Goal: Information Seeking & Learning: Learn about a topic

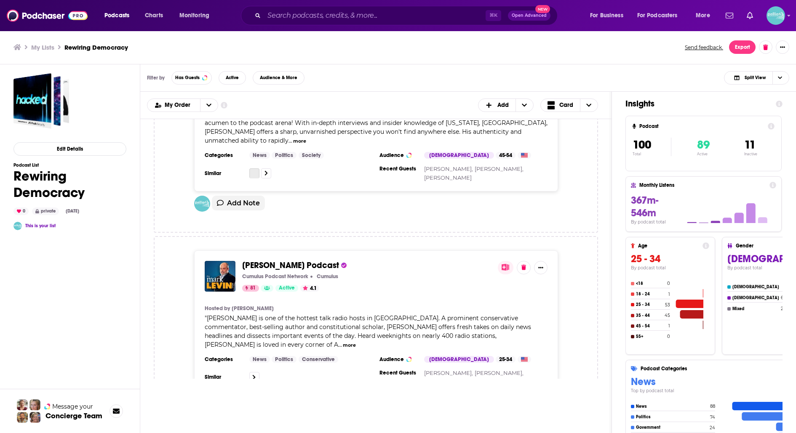
scroll to position [6636, 0]
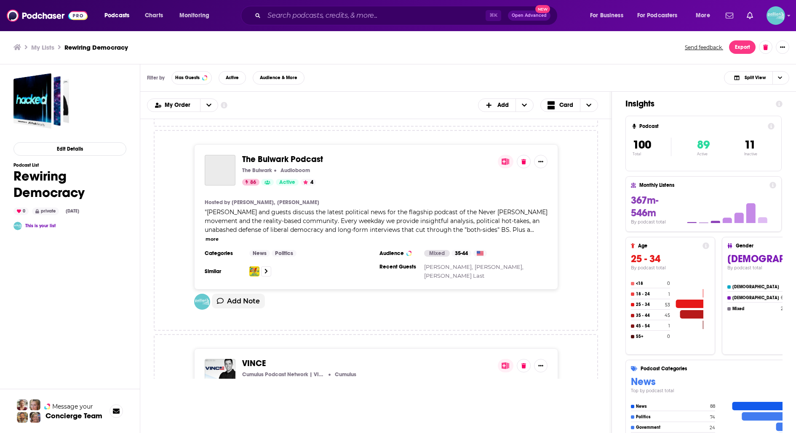
click at [224, 259] on div "Podcasts Charts Monitoring ⌘ K Open Advanced New For Business For Podcasters Mo…" at bounding box center [398, 216] width 796 height 433
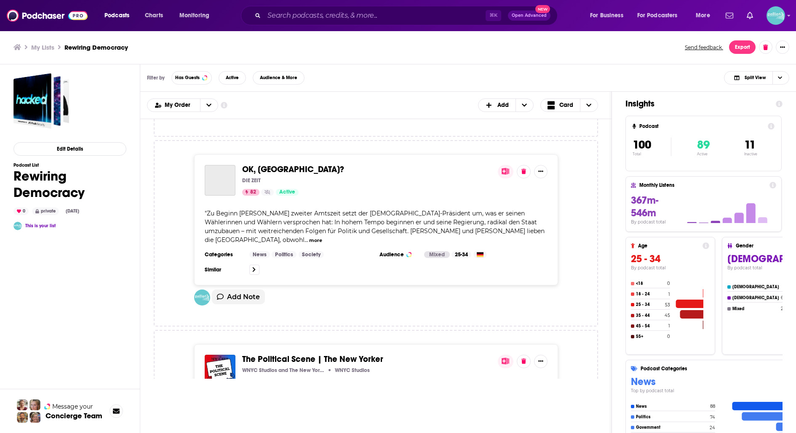
scroll to position [7438, 0]
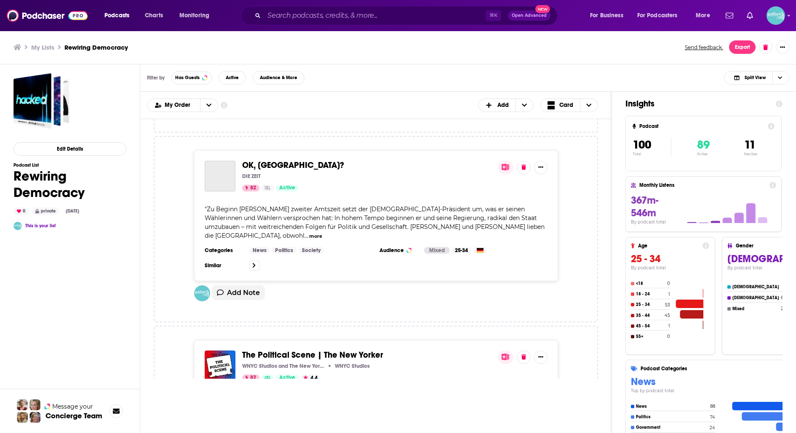
click at [317, 351] on div "The Political Scene | The New Yorker WNYC Studios and The New Yorker WNYC Studi…" at bounding box center [366, 366] width 249 height 31
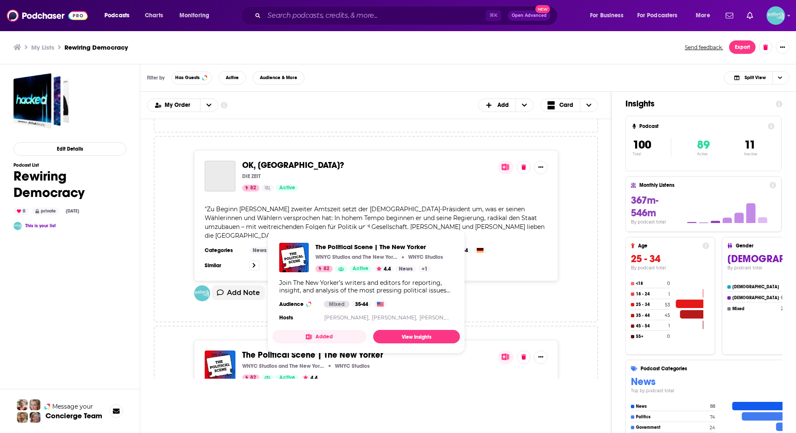
click at [280, 350] on span "The Political Scene | The New Yorker" at bounding box center [312, 355] width 141 height 11
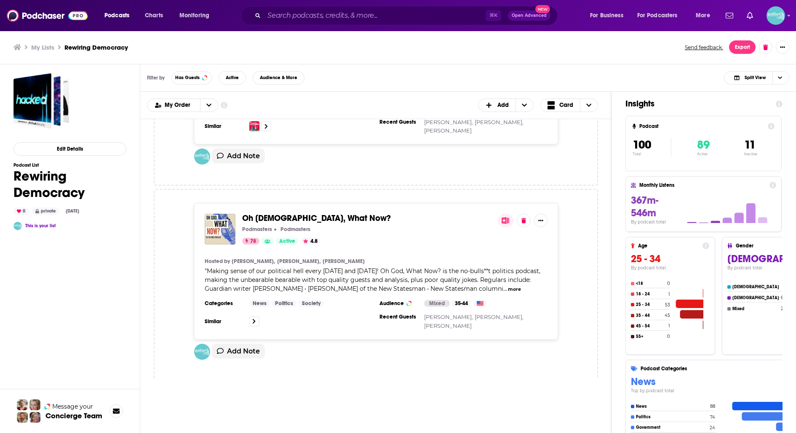
scroll to position [10212, 0]
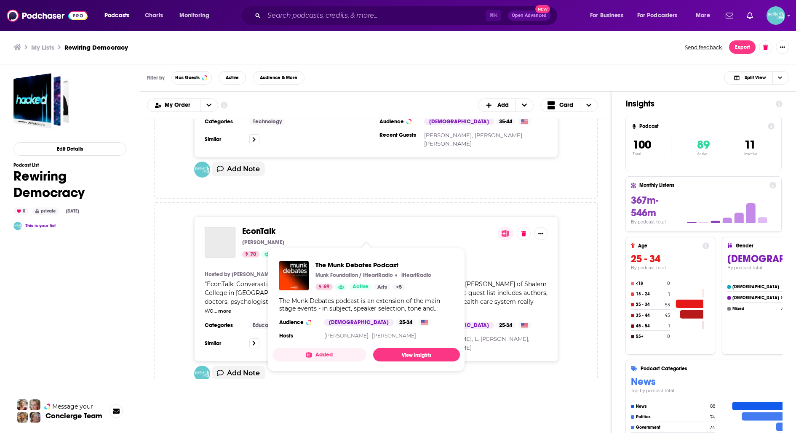
click at [326, 246] on span "The Munk Debates Podcast Munk Foundation / iHeartRadio iHeartRadio 69 Active Ar…" at bounding box center [366, 310] width 198 height 134
click at [304, 248] on span "The Munk Debates Podcast Munk Foundation / iHeartRadio iHeartRadio 69 Active Ar…" at bounding box center [365, 310] width 187 height 124
click at [251, 430] on span "The Munk Debates Podcast" at bounding box center [294, 435] width 105 height 11
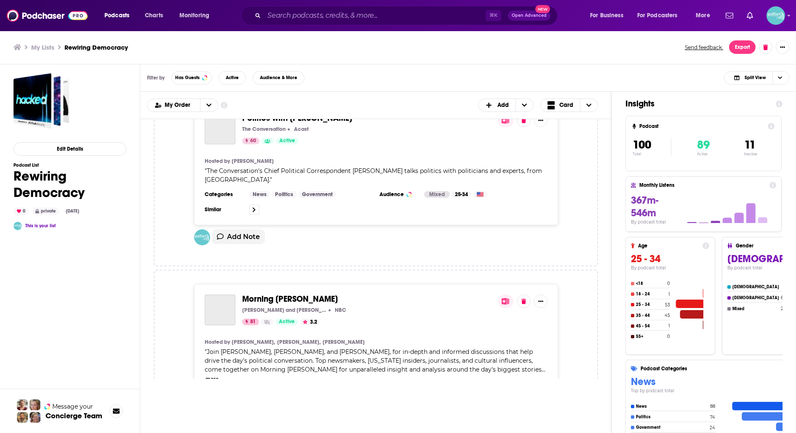
scroll to position [17261, 0]
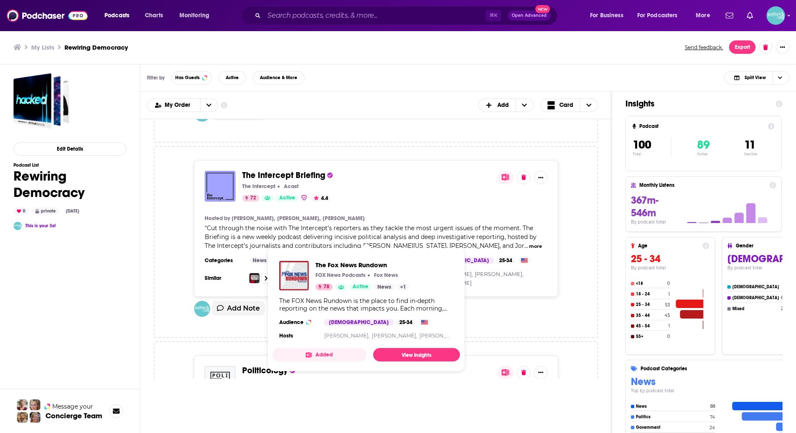
click at [302, 253] on span "The Fox News Rundown FOX News Podcasts Fox News 78 Active News + 1 The FOX News…" at bounding box center [365, 310] width 187 height 124
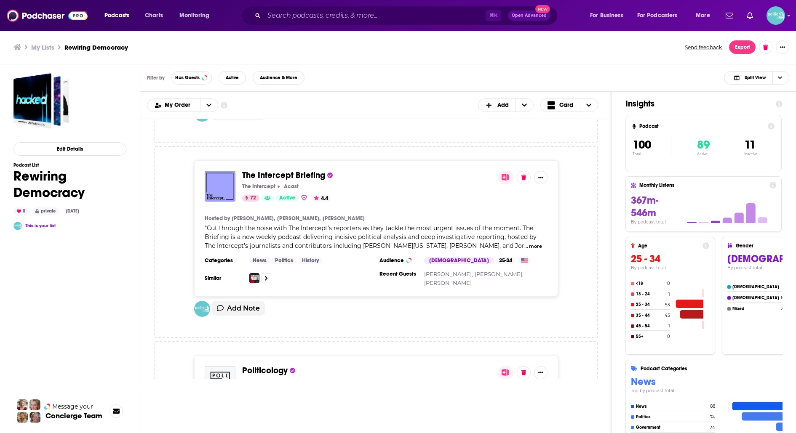
scroll to position [18417, 0]
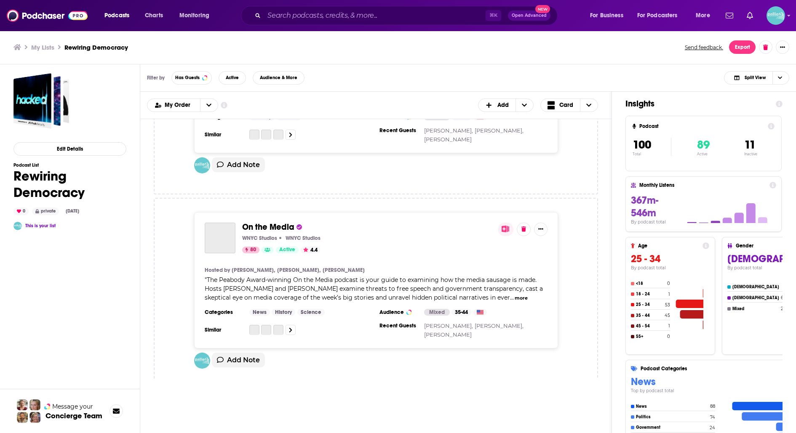
scroll to position [18597, 0]
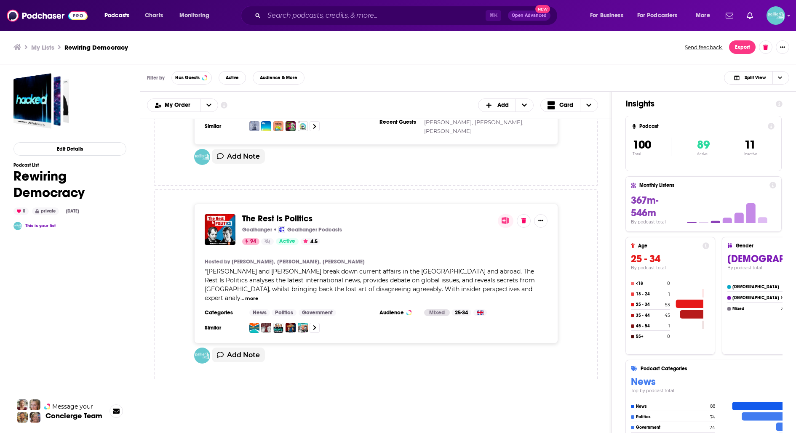
scroll to position [1912, 0]
click at [525, 107] on icon "+ Add" at bounding box center [524, 105] width 5 height 6
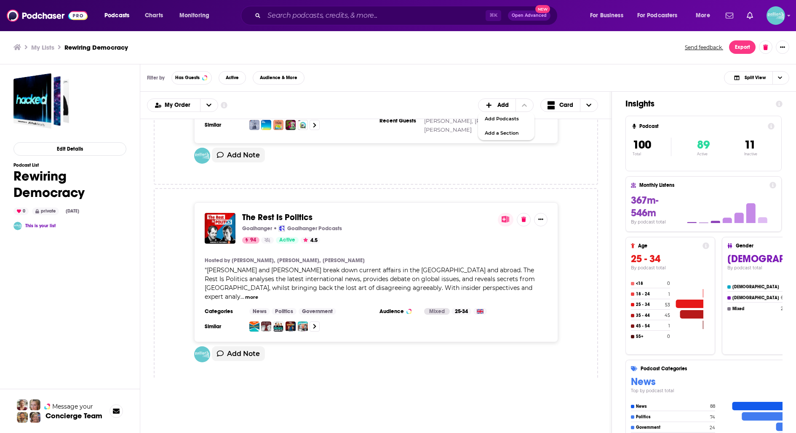
click at [367, 112] on div "Podcasts Add My Order Customize Your List Order Select the “My Order” sort and …" at bounding box center [375, 105] width 471 height 27
click at [203, 106] on button "open menu" at bounding box center [209, 105] width 18 height 13
click at [281, 106] on div "My Order My Order Alphabetical Power Score Customize Your List Order Select the…" at bounding box center [376, 105] width 458 height 13
click at [226, 80] on span "Active" at bounding box center [232, 77] width 13 height 5
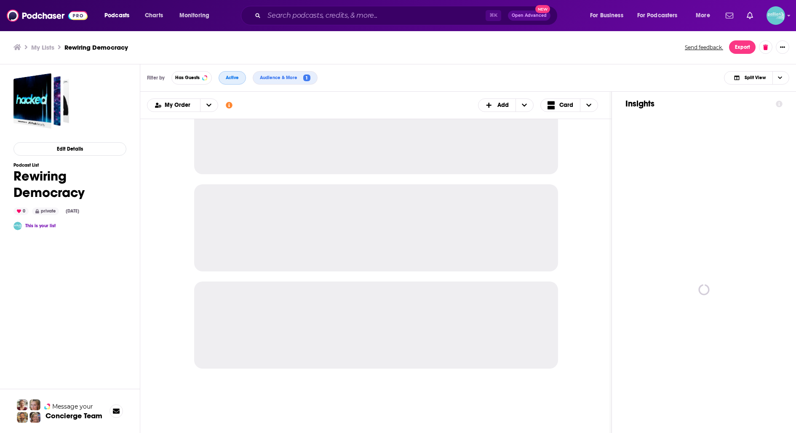
scroll to position [723, 0]
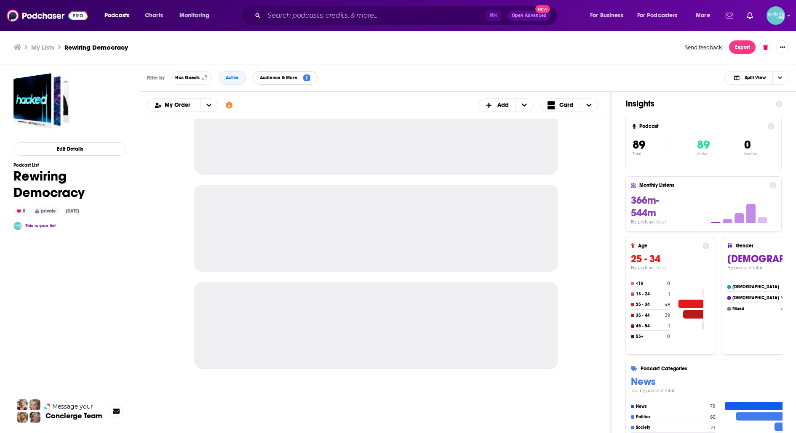
click at [301, 80] on span "Audience & More 1" at bounding box center [285, 78] width 64 height 7
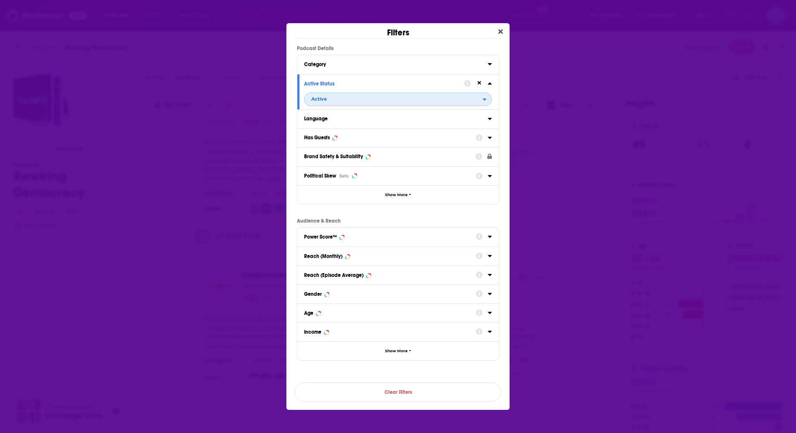
click at [484, 99] on icon "open menu" at bounding box center [484, 100] width 3 height 2
click at [443, 108] on div "All" at bounding box center [398, 113] width 188 height 14
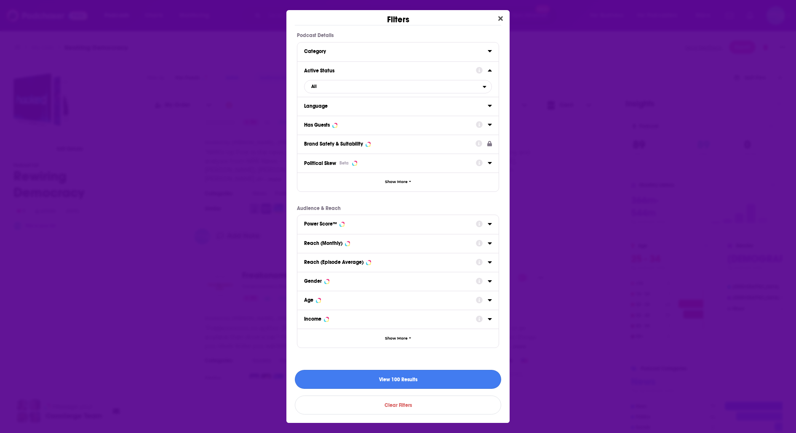
click at [400, 378] on button "View 100 Results" at bounding box center [398, 379] width 206 height 19
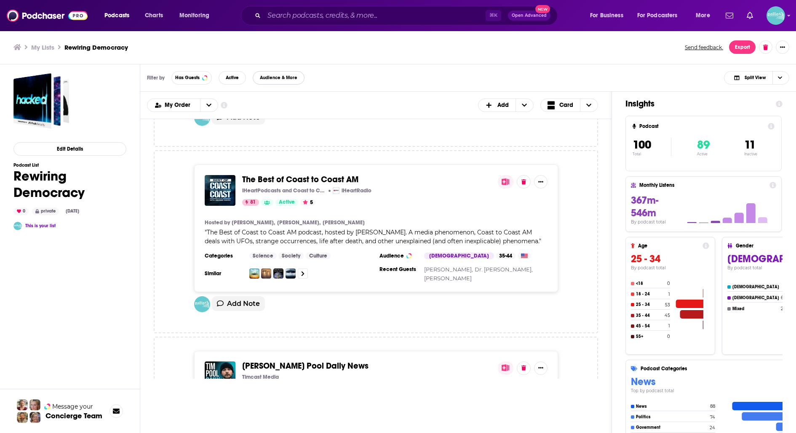
scroll to position [8214, 0]
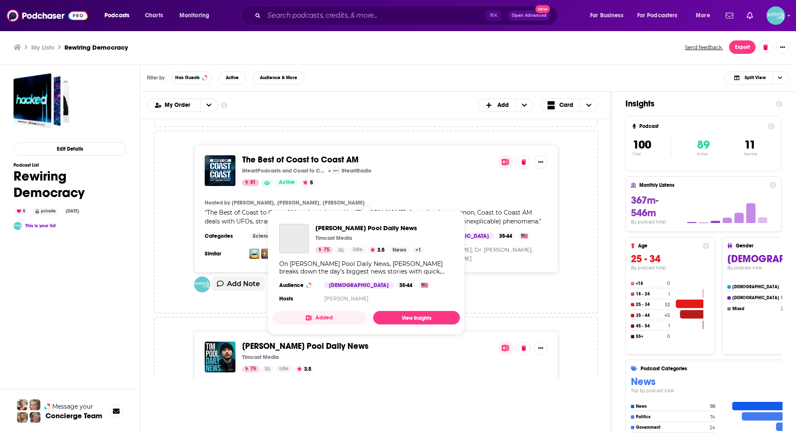
click at [295, 341] on span "Tim Pool Daily News" at bounding box center [305, 346] width 126 height 11
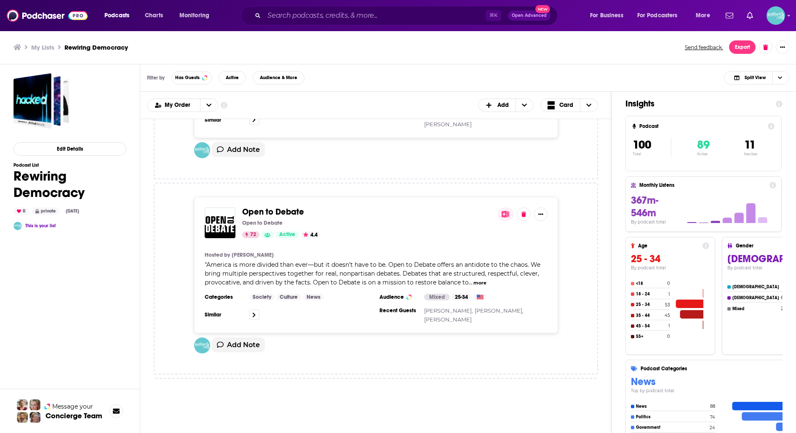
scroll to position [13158, 0]
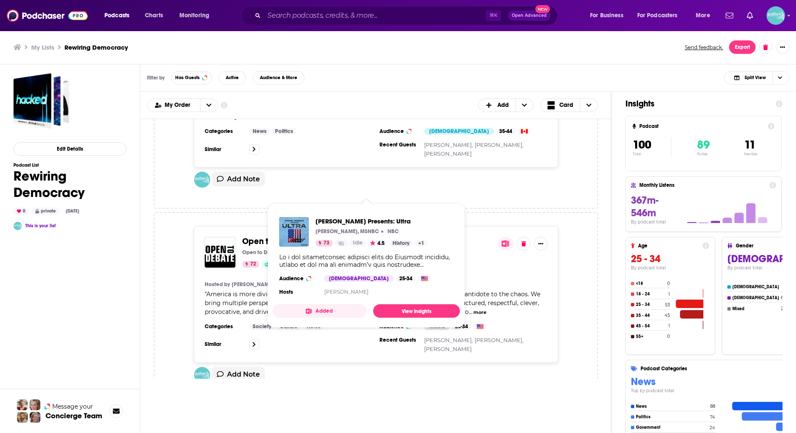
click at [270, 432] on span "Rachel Maddow Presents: Ultra" at bounding box center [302, 437] width 120 height 11
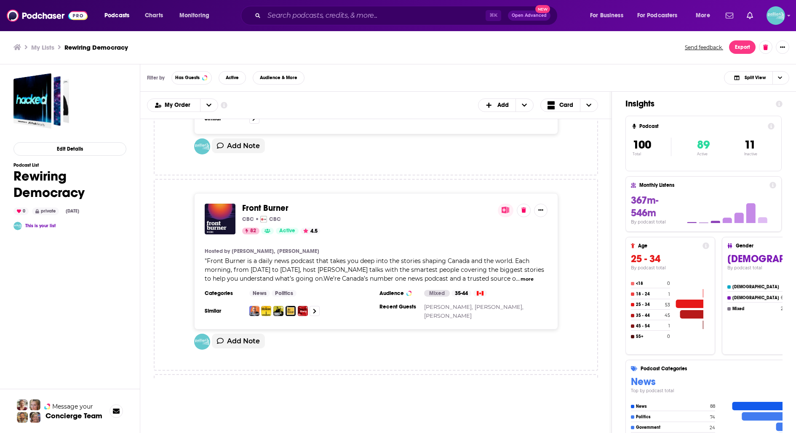
scroll to position [13587, 0]
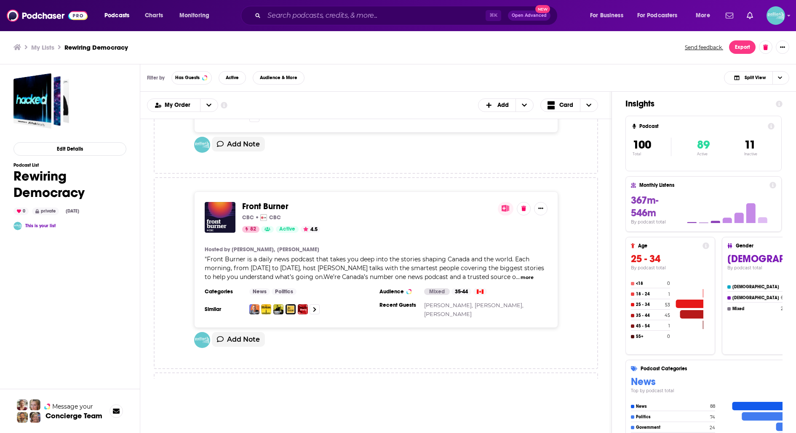
click at [307, 397] on span "Democracy Decoded" at bounding box center [284, 402] width 84 height 11
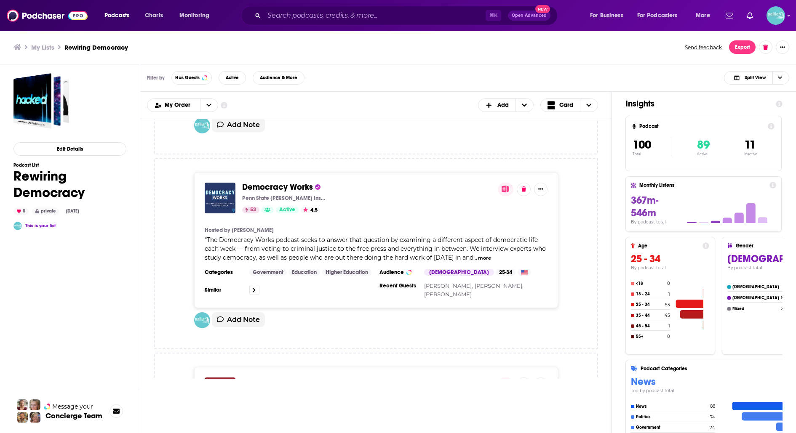
scroll to position [13973, 0]
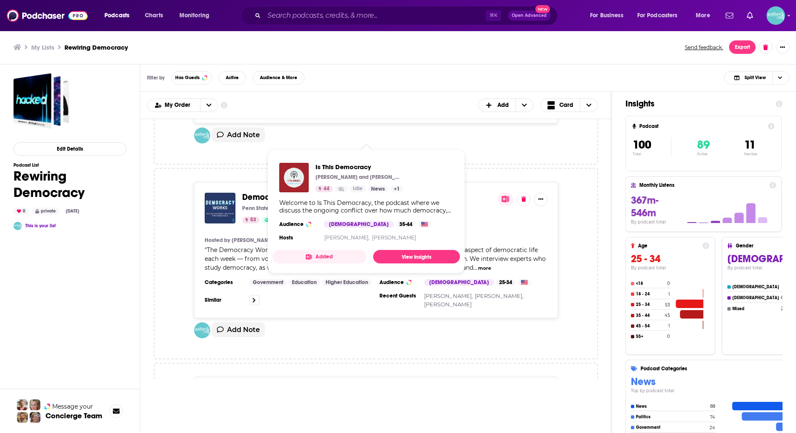
click at [289, 387] on span "Is This Democracy" at bounding box center [277, 392] width 70 height 11
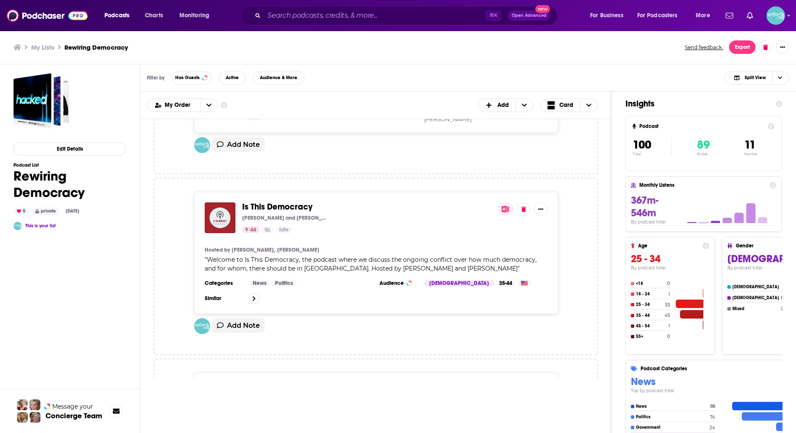
scroll to position [14159, 0]
click at [294, 383] on div "Arsenal of Democracy Hudson Institute 2 Idle" at bounding box center [366, 398] width 249 height 31
click at [296, 382] on span "Arsenal of Democracy" at bounding box center [285, 387] width 87 height 11
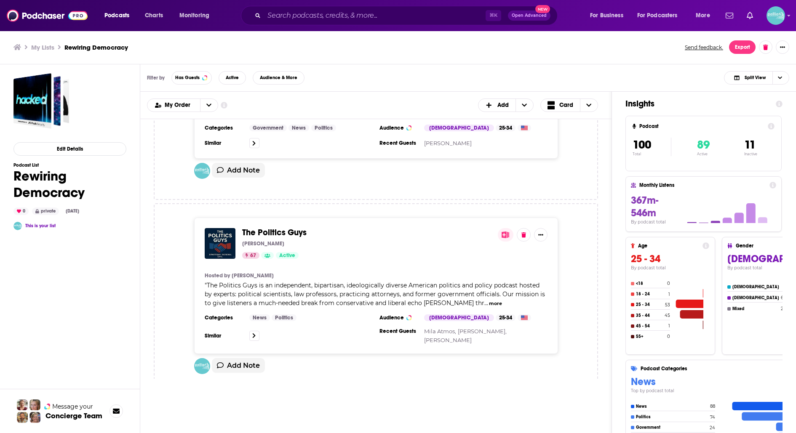
scroll to position [14482, 0]
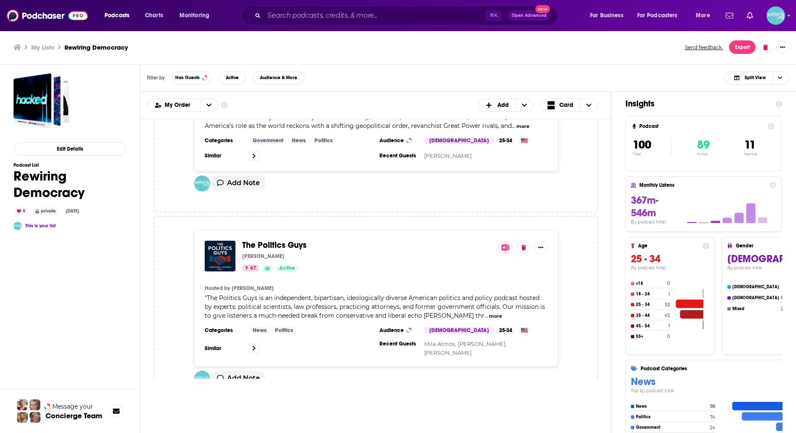
click at [302, 433] on span "FiveThirtyEight Politics" at bounding box center [283, 440] width 83 height 11
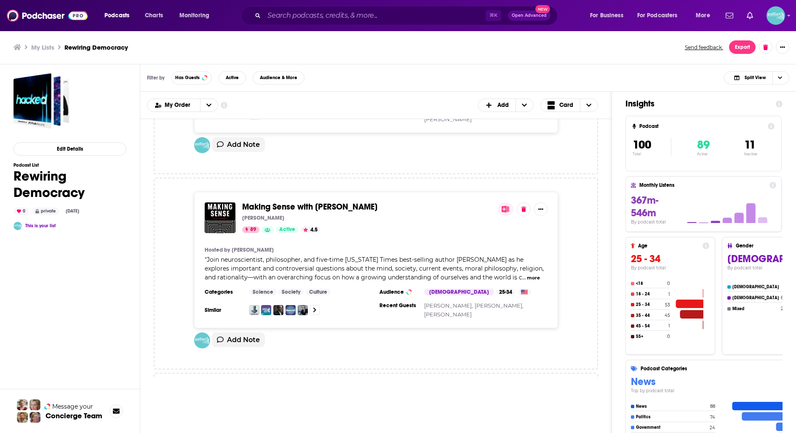
scroll to position [15677, 0]
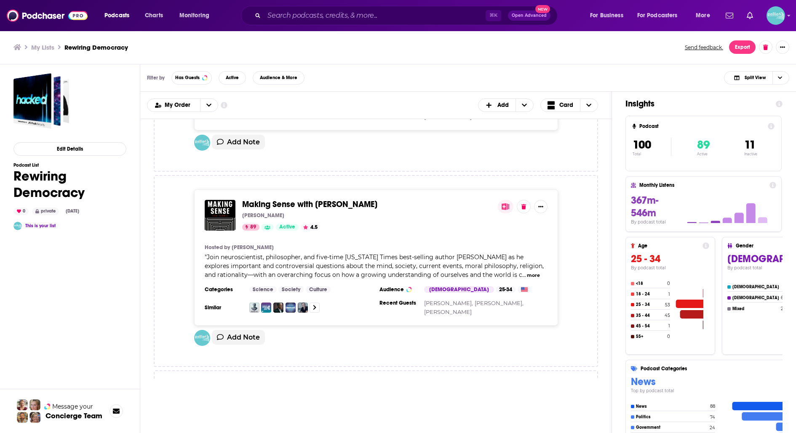
click at [278, 395] on span "WIRED Politics Lab" at bounding box center [277, 400] width 70 height 11
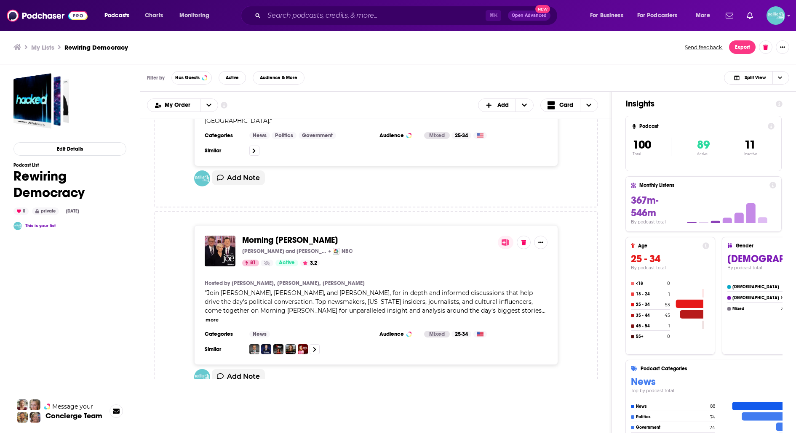
scroll to position [16808, 0]
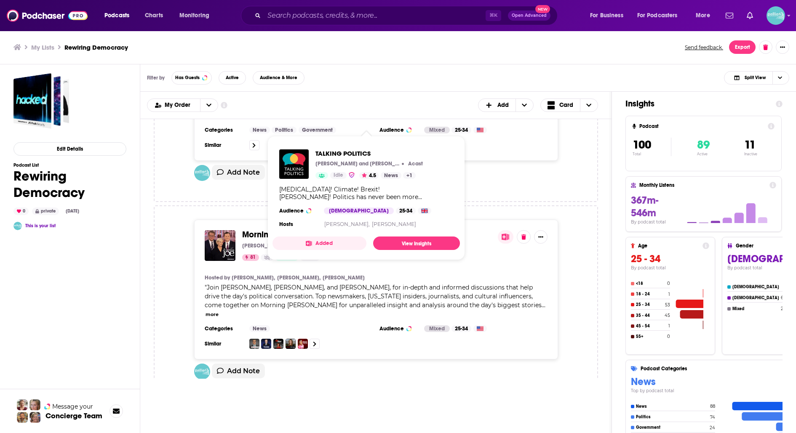
click at [295, 428] on span "TALKING POLITICS" at bounding box center [276, 433] width 69 height 11
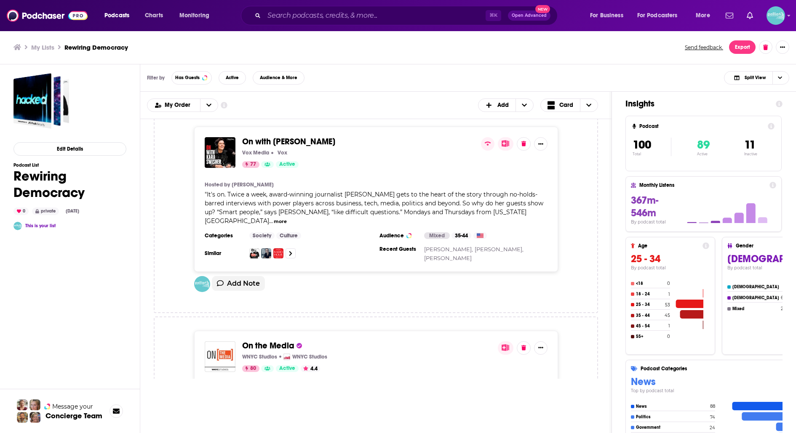
scroll to position [18268, 0]
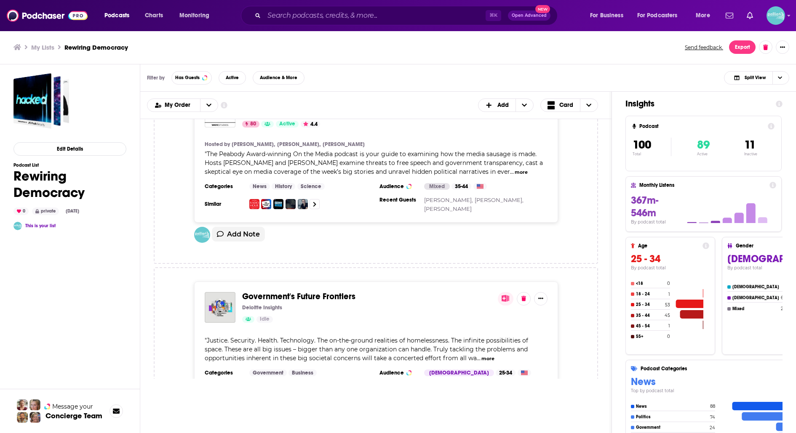
scroll to position [18544, 0]
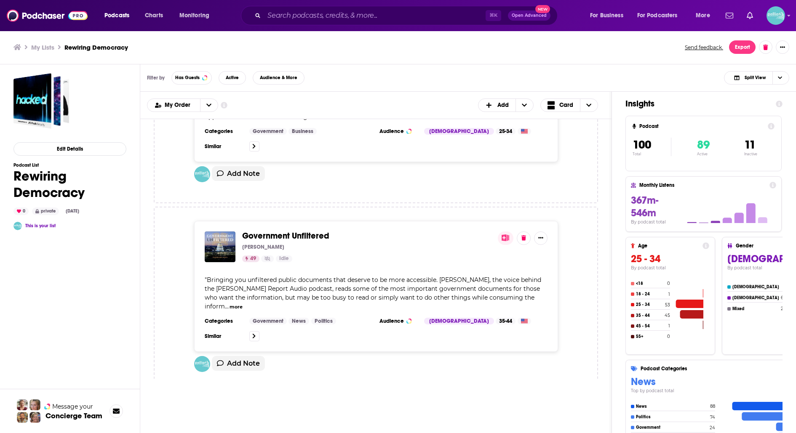
scroll to position [18800, 0]
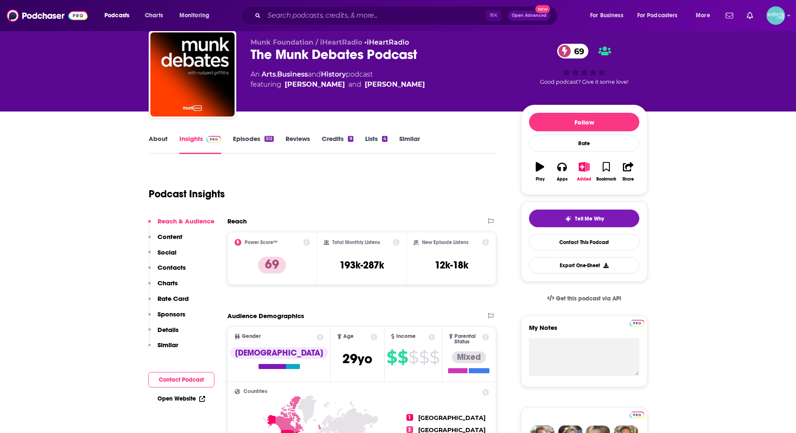
scroll to position [21, 0]
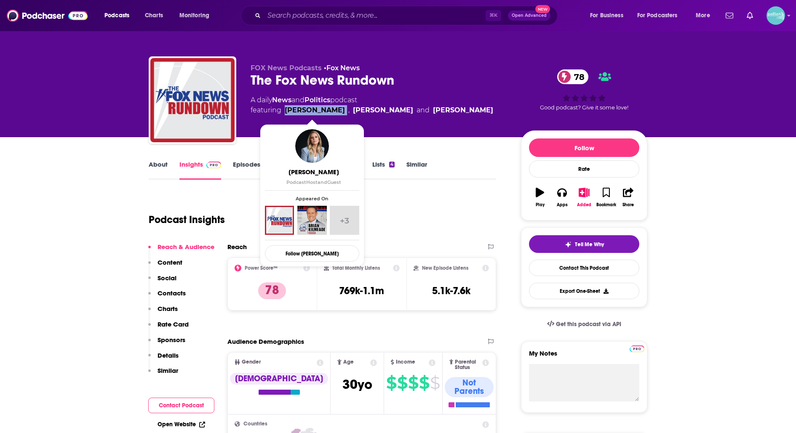
drag, startPoint x: 341, startPoint y: 109, endPoint x: 285, endPoint y: 108, distance: 56.0
click at [285, 108] on span "featuring Jacqui Heinrich , Lisa Brady and Chris Foster" at bounding box center [372, 110] width 243 height 10
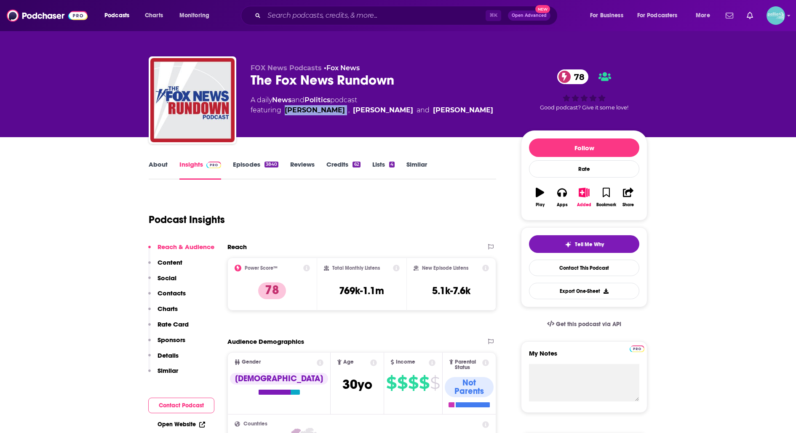
copy link "Jacqui Heinrich"
click at [151, 168] on link "About" at bounding box center [158, 169] width 19 height 19
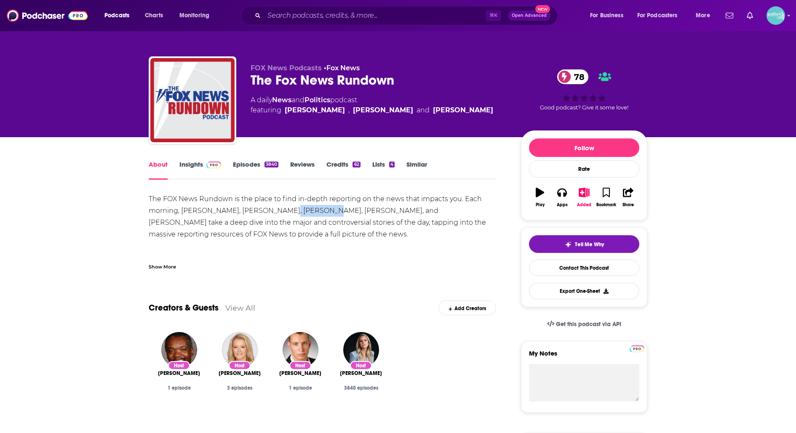
drag, startPoint x: 318, startPoint y: 211, endPoint x: 283, endPoint y: 214, distance: 34.6
click at [283, 214] on div "The FOX News Rundown is the place to find in-depth reporting on the news that i…" at bounding box center [322, 269] width 347 height 153
copy div "Lisa Brady,"
copy div "Chris Foster"
drag, startPoint x: 398, startPoint y: 210, endPoint x: 435, endPoint y: 214, distance: 37.3
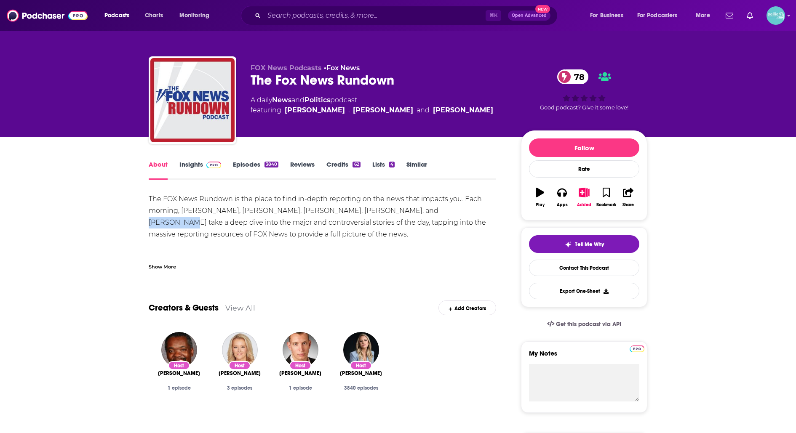
click at [435, 214] on div "The FOX News Rundown is the place to find in-depth reporting on the news that i…" at bounding box center [322, 269] width 347 height 153
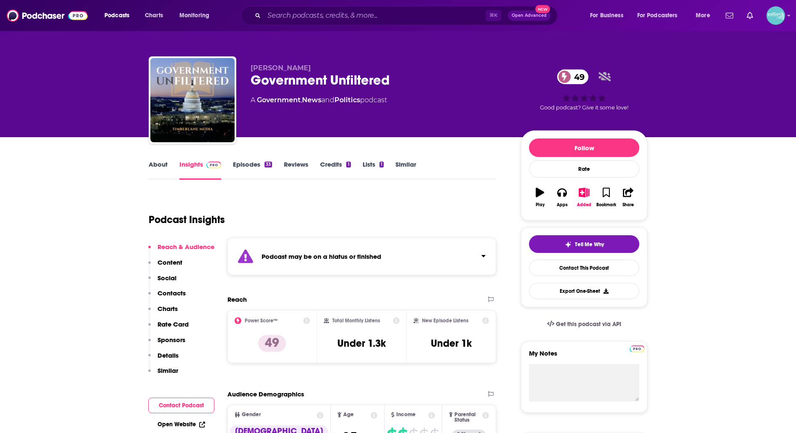
click at [156, 167] on link "About" at bounding box center [158, 169] width 19 height 19
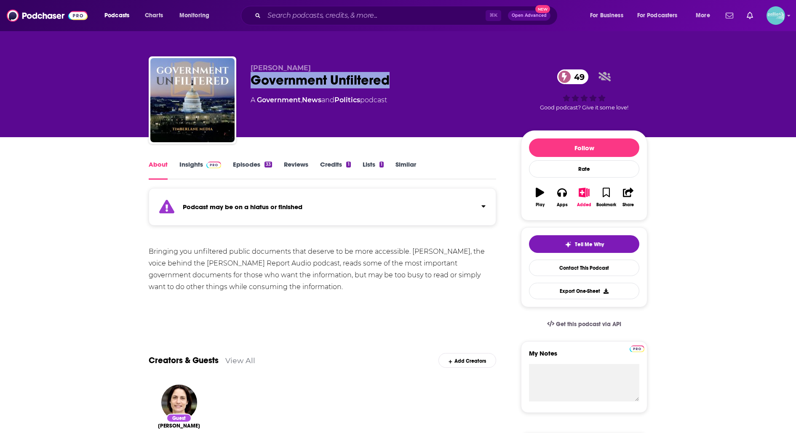
drag, startPoint x: 403, startPoint y: 81, endPoint x: 252, endPoint y: 83, distance: 150.8
click at [252, 83] on div "Government Unfiltered 49" at bounding box center [379, 80] width 257 height 16
copy h1 "Government Unfiltered"
click at [190, 166] on link "Insights" at bounding box center [200, 169] width 42 height 19
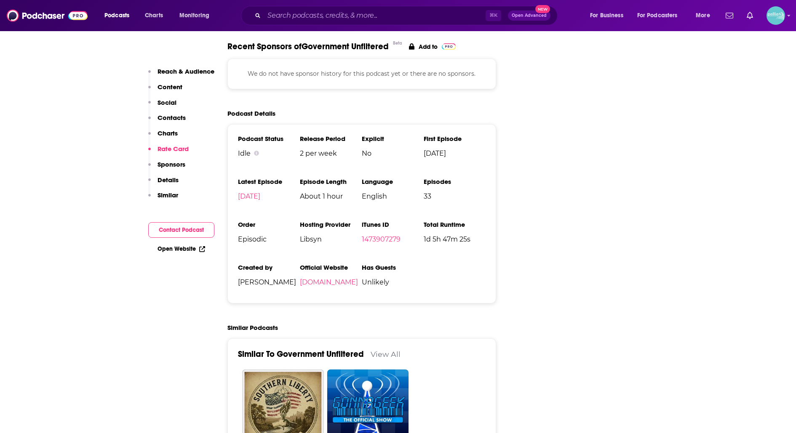
scroll to position [1205, 0]
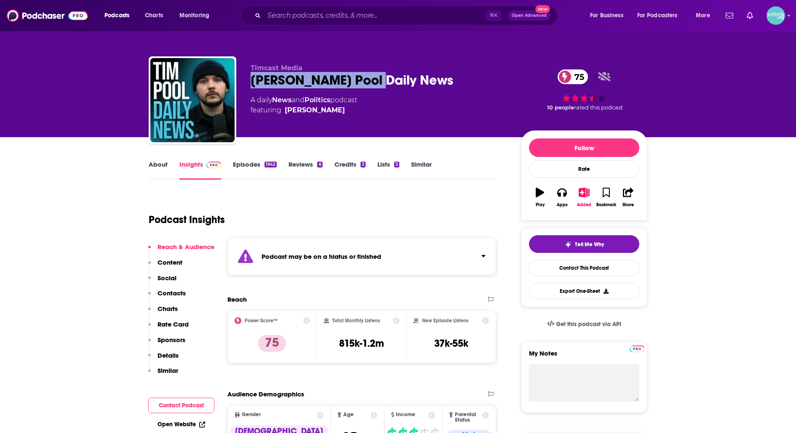
drag, startPoint x: 362, startPoint y: 82, endPoint x: 247, endPoint y: 83, distance: 115.0
click at [247, 83] on div "Timcast Media [PERSON_NAME] Pool Daily News 75 A daily News and Politics podcas…" at bounding box center [398, 101] width 499 height 91
copy h2 "[PERSON_NAME] Pool Daily News"
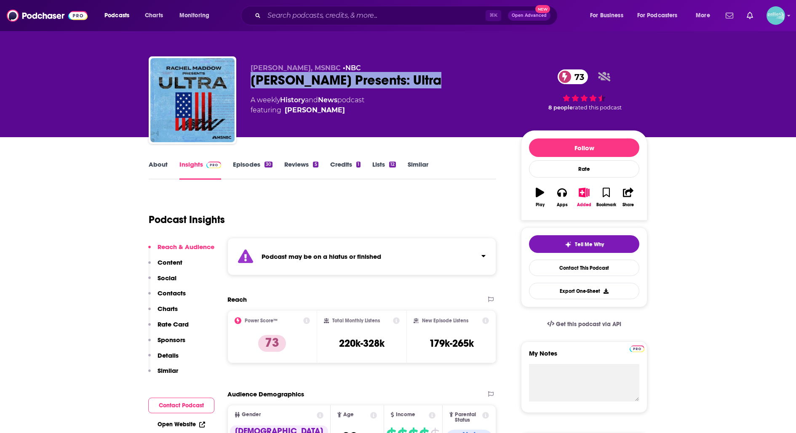
drag, startPoint x: 456, startPoint y: 85, endPoint x: 249, endPoint y: 86, distance: 206.8
click at [249, 86] on div "Rachel Maddow, MSNBC • NBC Rachel Maddow Presents: Ultra 73 A weekly History an…" at bounding box center [398, 101] width 499 height 91
copy h2 "Rachel Maddow Presents: Ultra"
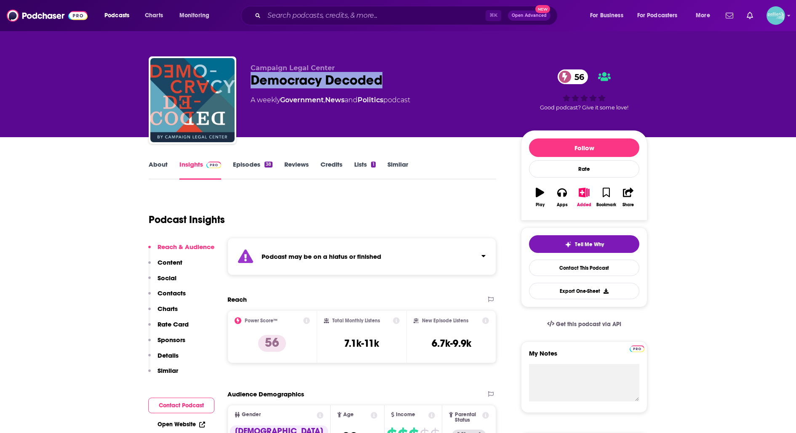
drag, startPoint x: 388, startPoint y: 84, endPoint x: 248, endPoint y: 84, distance: 140.7
click at [248, 84] on div "Campaign Legal Center Democracy Decoded 56 A weekly Government , News and Polit…" at bounding box center [398, 101] width 499 height 91
copy h2 "Democracy Decoded"
click at [261, 166] on link "Episodes 38" at bounding box center [253, 169] width 40 height 19
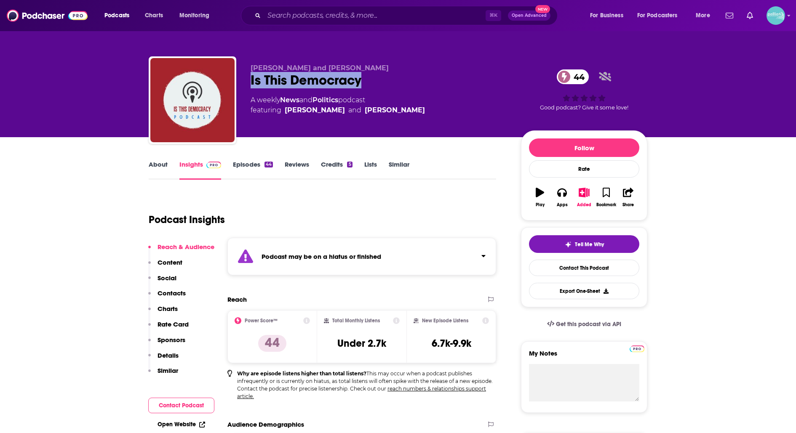
drag, startPoint x: 370, startPoint y: 83, endPoint x: 251, endPoint y: 77, distance: 118.5
click at [251, 77] on div "Is This Democracy 44" at bounding box center [379, 80] width 257 height 16
copy h2 "Is This Democracy"
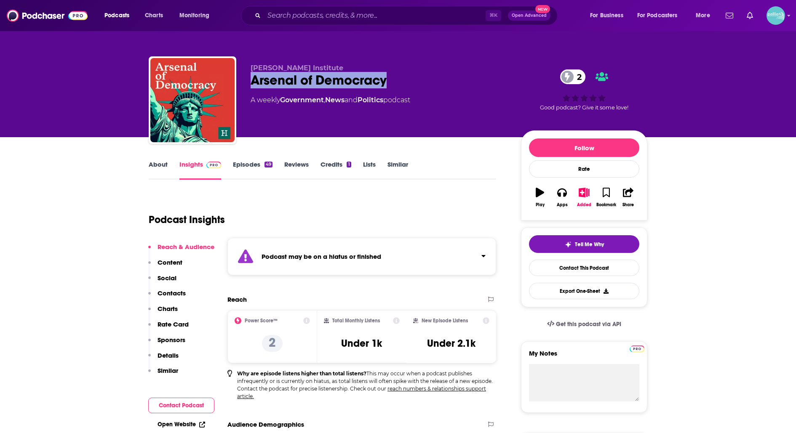
drag, startPoint x: 395, startPoint y: 82, endPoint x: 247, endPoint y: 82, distance: 147.8
click at [247, 82] on div "[PERSON_NAME] Institute Arsenal of Democracy 2 A weekly Government , News and P…" at bounding box center [398, 101] width 499 height 91
copy h2 "Arsenal of Democracy"
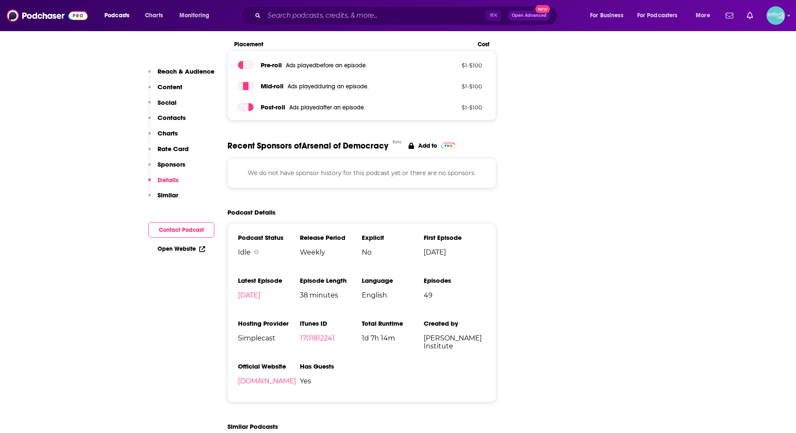
scroll to position [1185, 0]
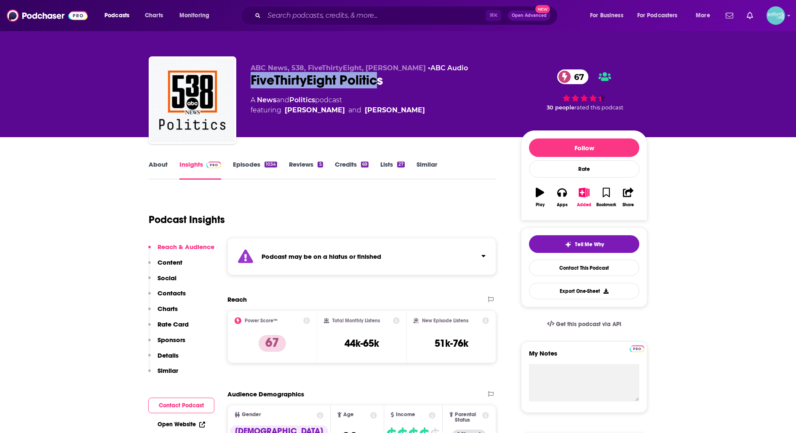
drag, startPoint x: 380, startPoint y: 86, endPoint x: 250, endPoint y: 86, distance: 130.1
click at [250, 86] on div "ABC News, 538, FiveThirtyEight, [PERSON_NAME] • ABC Audio FiveThirtyEight Polit…" at bounding box center [398, 101] width 499 height 91
drag, startPoint x: 387, startPoint y: 88, endPoint x: 242, endPoint y: 84, distance: 144.9
click at [242, 84] on div "ABC News, 538, FiveThirtyEight, [PERSON_NAME] • ABC Audio FiveThirtyEight Polit…" at bounding box center [398, 101] width 499 height 91
copy h2 "FiveThirtyEight Politics"
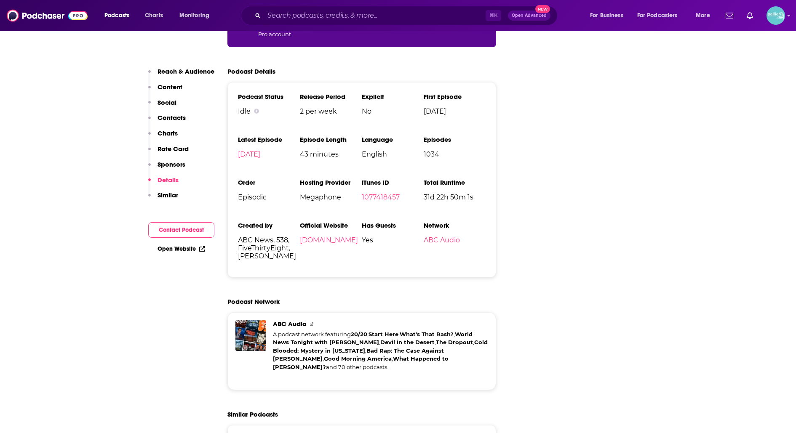
scroll to position [1781, 0]
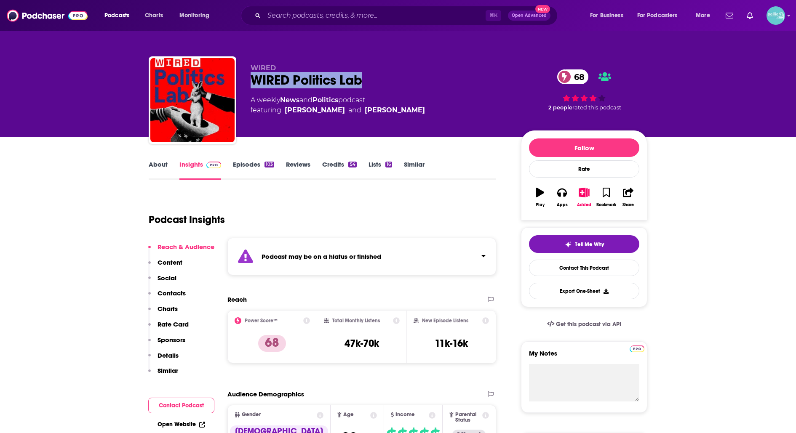
drag, startPoint x: 373, startPoint y: 81, endPoint x: 253, endPoint y: 81, distance: 119.6
click at [253, 81] on div "WIRED Politics Lab 68" at bounding box center [379, 80] width 257 height 16
copy h2 "WIRED Politics Lab"
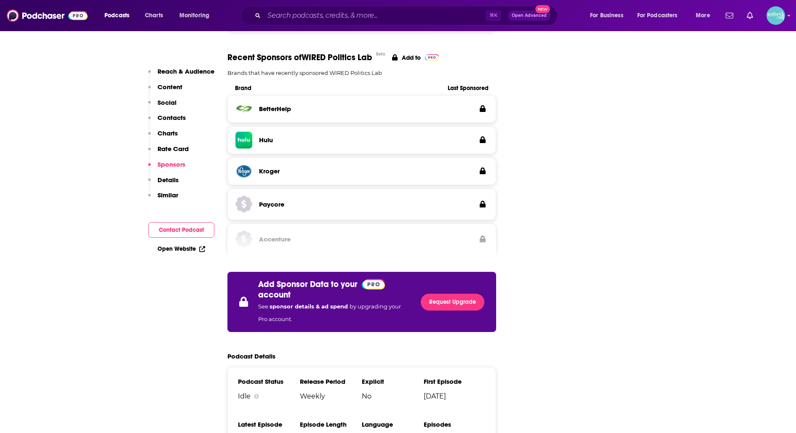
scroll to position [1466, 0]
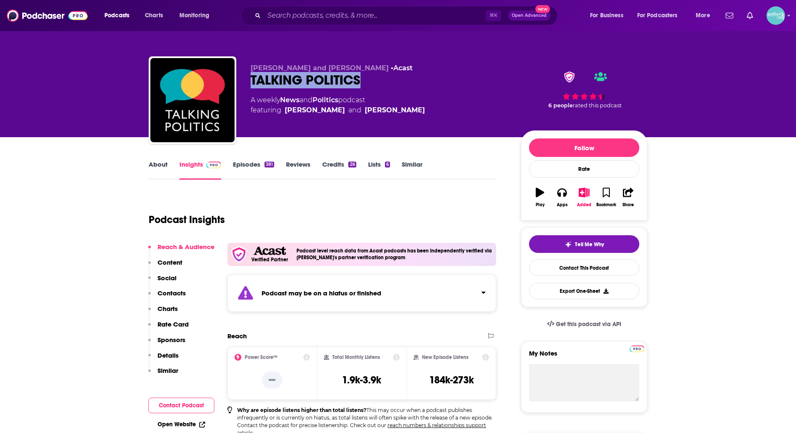
drag, startPoint x: 376, startPoint y: 76, endPoint x: 250, endPoint y: 82, distance: 126.9
click at [250, 82] on div "David Runciman and Catherine Carr • Acast TALKING POLITICS A weekly News and Po…" at bounding box center [398, 101] width 499 height 91
copy h2 "TALKING POLITICS"
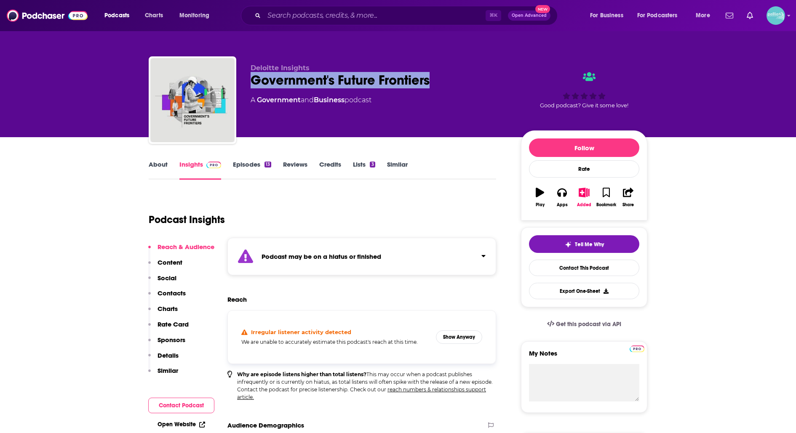
drag, startPoint x: 437, startPoint y: 80, endPoint x: 249, endPoint y: 78, distance: 187.4
click at [249, 78] on div "Deloitte Insights Government's Future Frontiers A Government and Business podca…" at bounding box center [398, 101] width 499 height 91
copy h2 "Government's Future Frontiers"
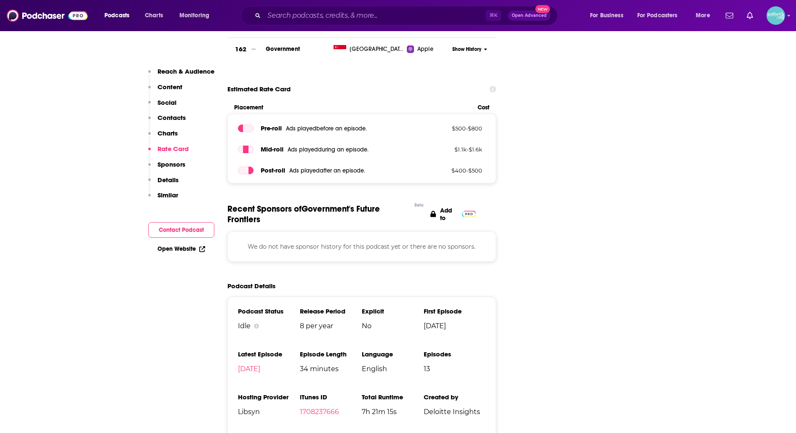
scroll to position [1080, 0]
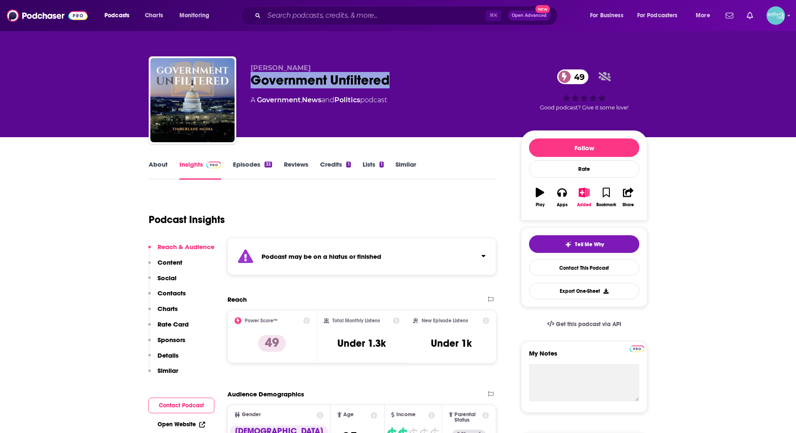
drag, startPoint x: 406, startPoint y: 79, endPoint x: 251, endPoint y: 81, distance: 155.0
click at [251, 81] on div "Government Unfiltered 49" at bounding box center [379, 80] width 257 height 16
copy h2 "Government Unfiltered"
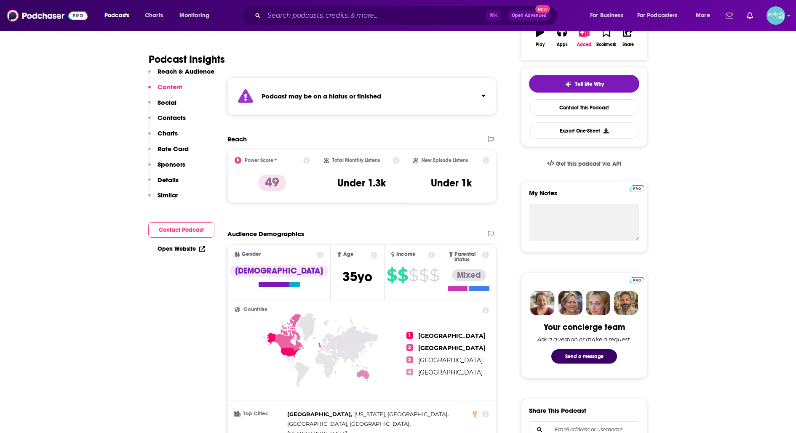
scroll to position [95, 0]
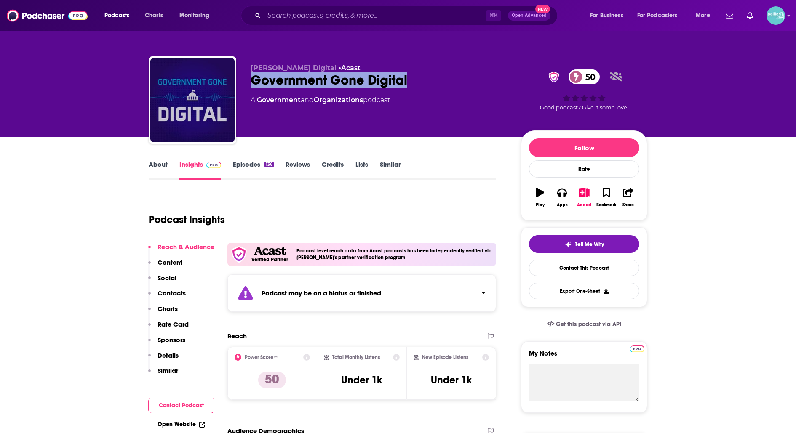
drag, startPoint x: 427, startPoint y: 81, endPoint x: 252, endPoint y: 81, distance: 175.2
click at [251, 81] on div "Government Gone Digital 50" at bounding box center [379, 80] width 257 height 16
copy h2 "Government Gone Digital"
